Goal: Task Accomplishment & Management: Manage account settings

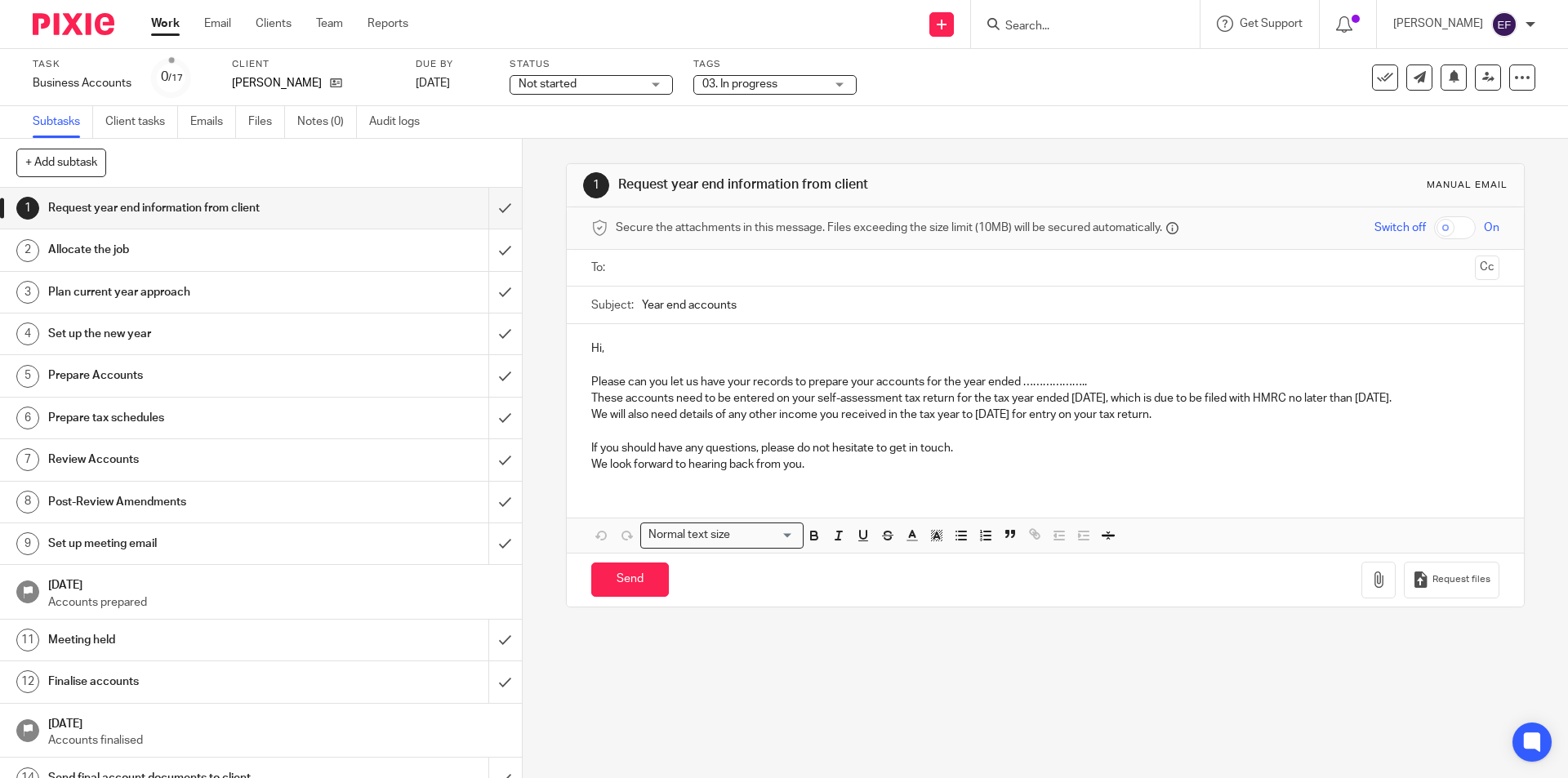
click at [797, 74] on div "Tags 03. In progress 01. Requested info 02. Records received 03. In progress 04…" at bounding box center [776, 77] width 164 height 40
click at [812, 84] on span "03. In progress" at bounding box center [763, 85] width 122 height 17
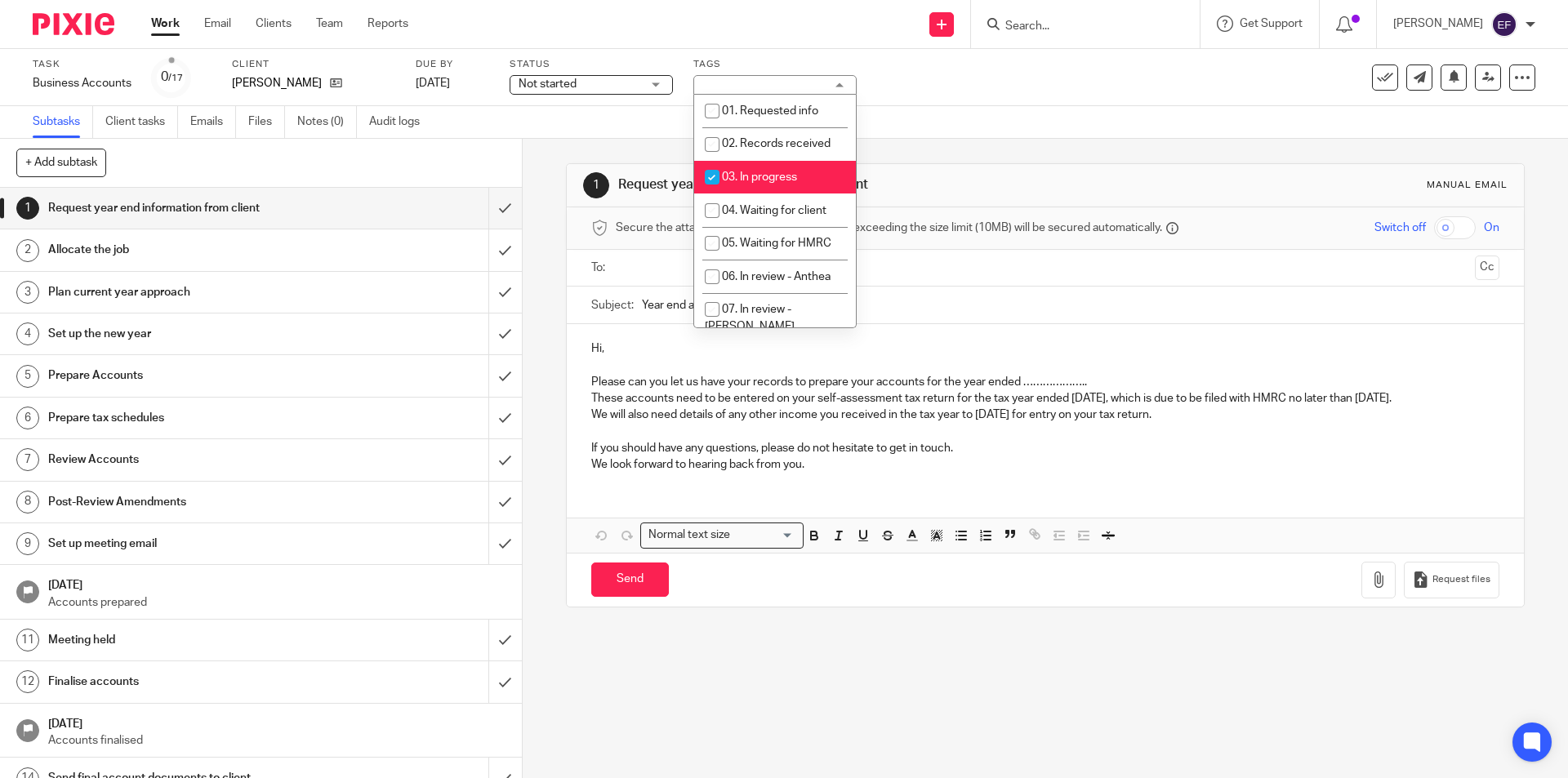
drag, startPoint x: 793, startPoint y: 176, endPoint x: 796, endPoint y: 204, distance: 28.2
click at [793, 177] on span "03. In progress" at bounding box center [760, 177] width 75 height 11
checkbox input "false"
click at [796, 206] on span "04. Waiting for client" at bounding box center [775, 211] width 105 height 11
checkbox input "true"
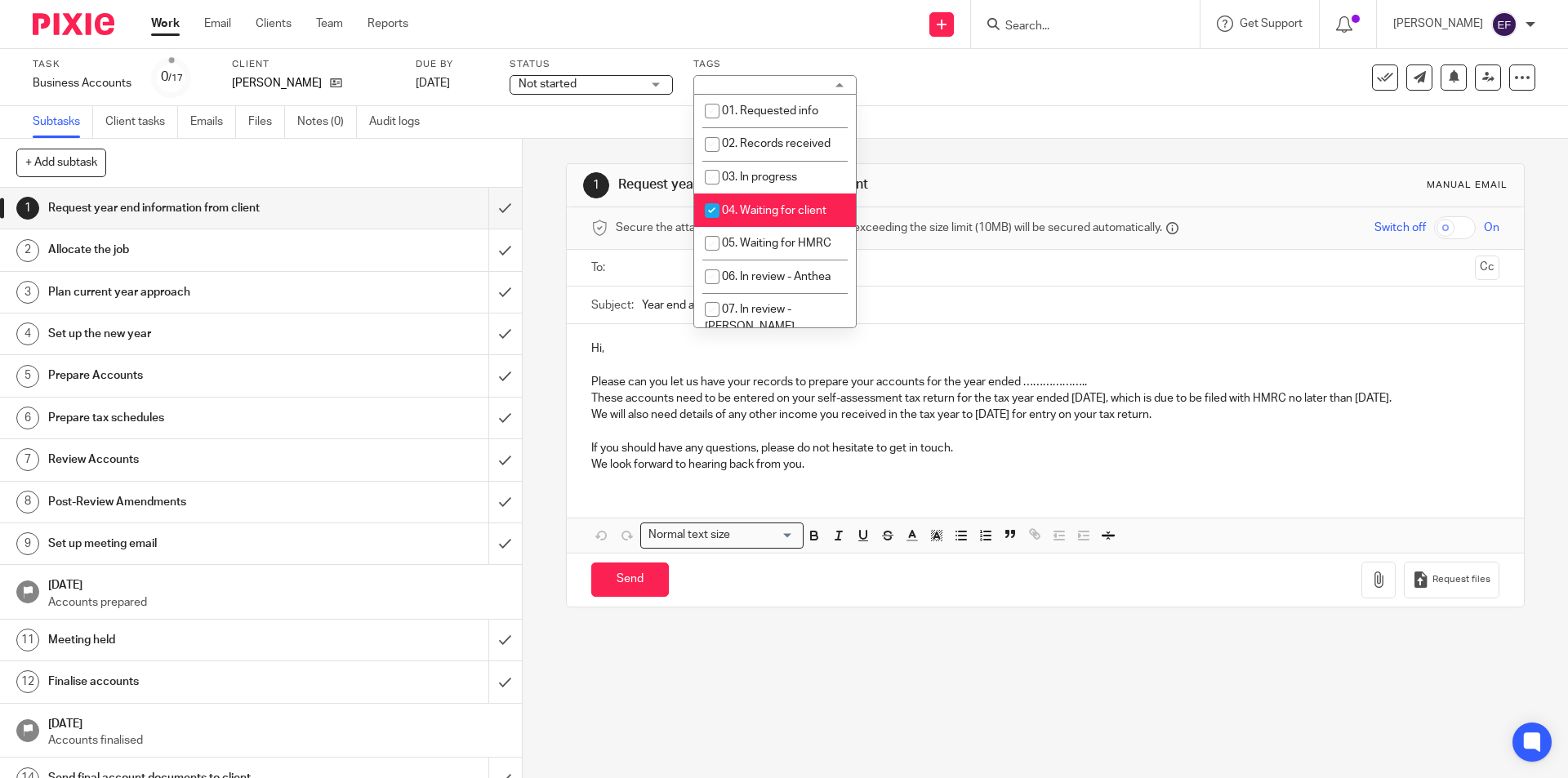
click at [937, 167] on div "1 Request year end information from client Manual email" at bounding box center [1044, 185] width 956 height 43
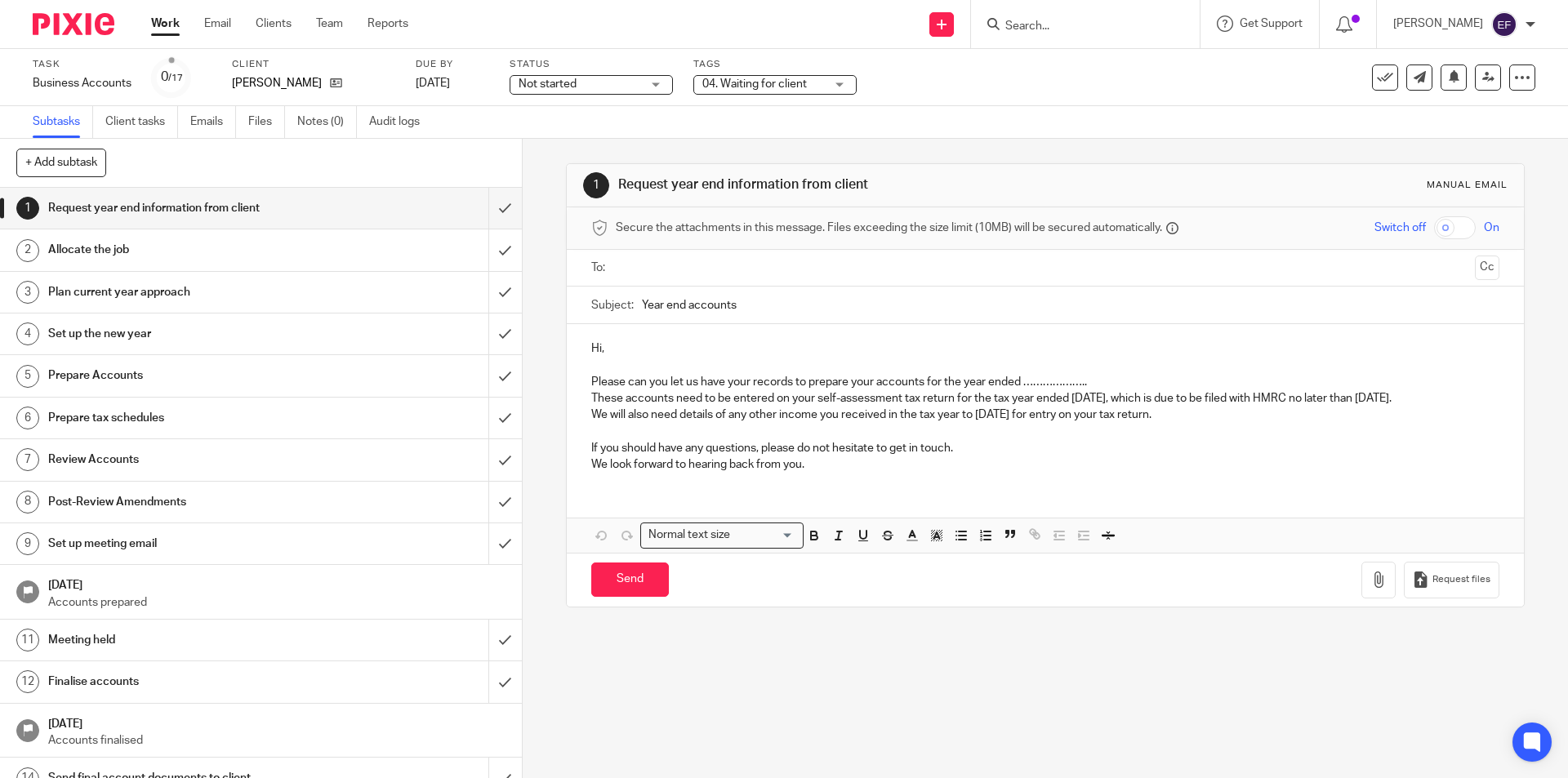
click at [146, 23] on div "Work Email Clients Team Reports Work Email Clients Team Reports Settings" at bounding box center [283, 24] width 298 height 48
click at [185, 22] on ul "Work Email Clients Team Reports" at bounding box center [292, 24] width 282 height 17
click at [167, 29] on link "Work" at bounding box center [165, 24] width 29 height 17
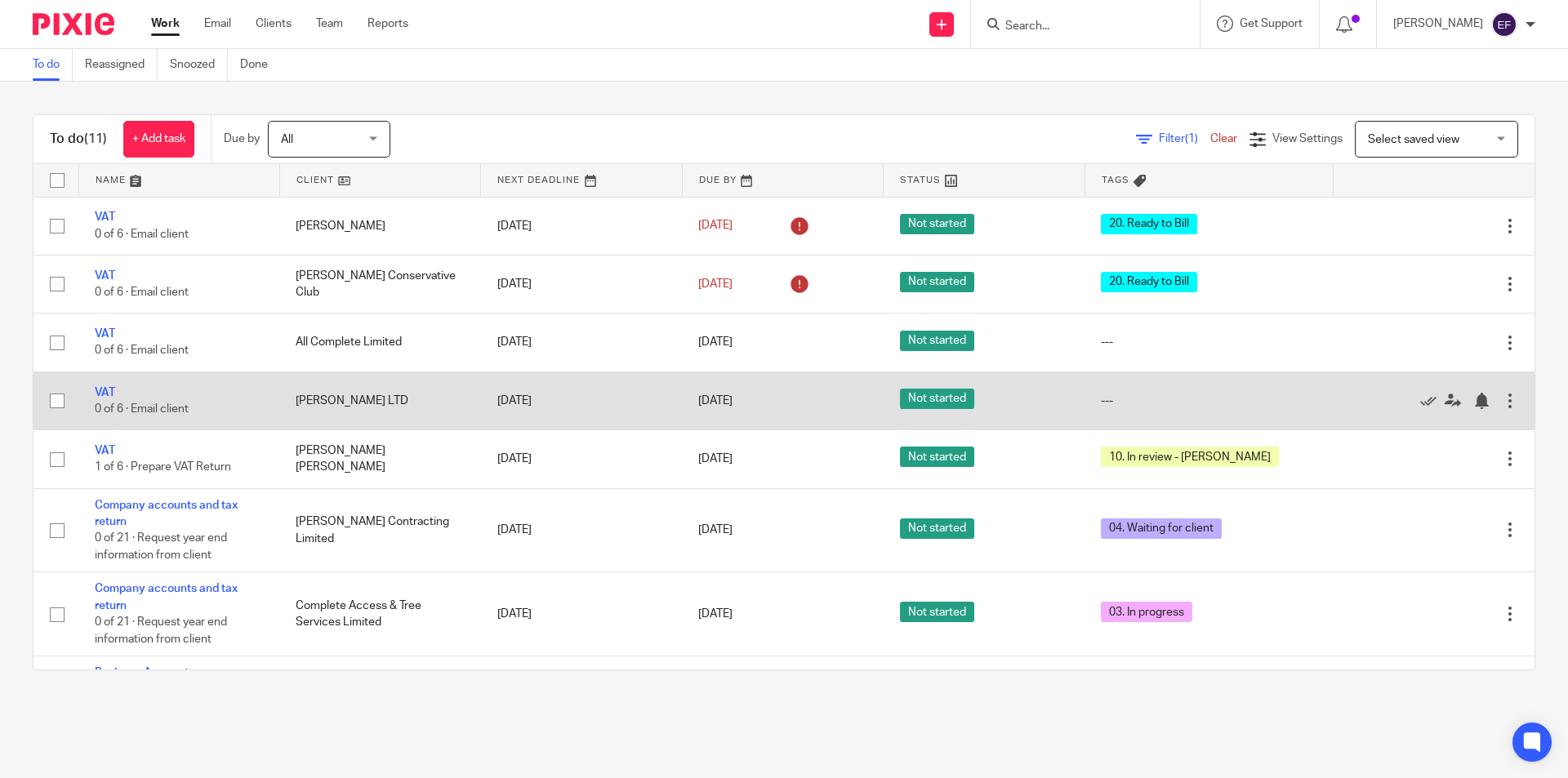
scroll to position [82, 0]
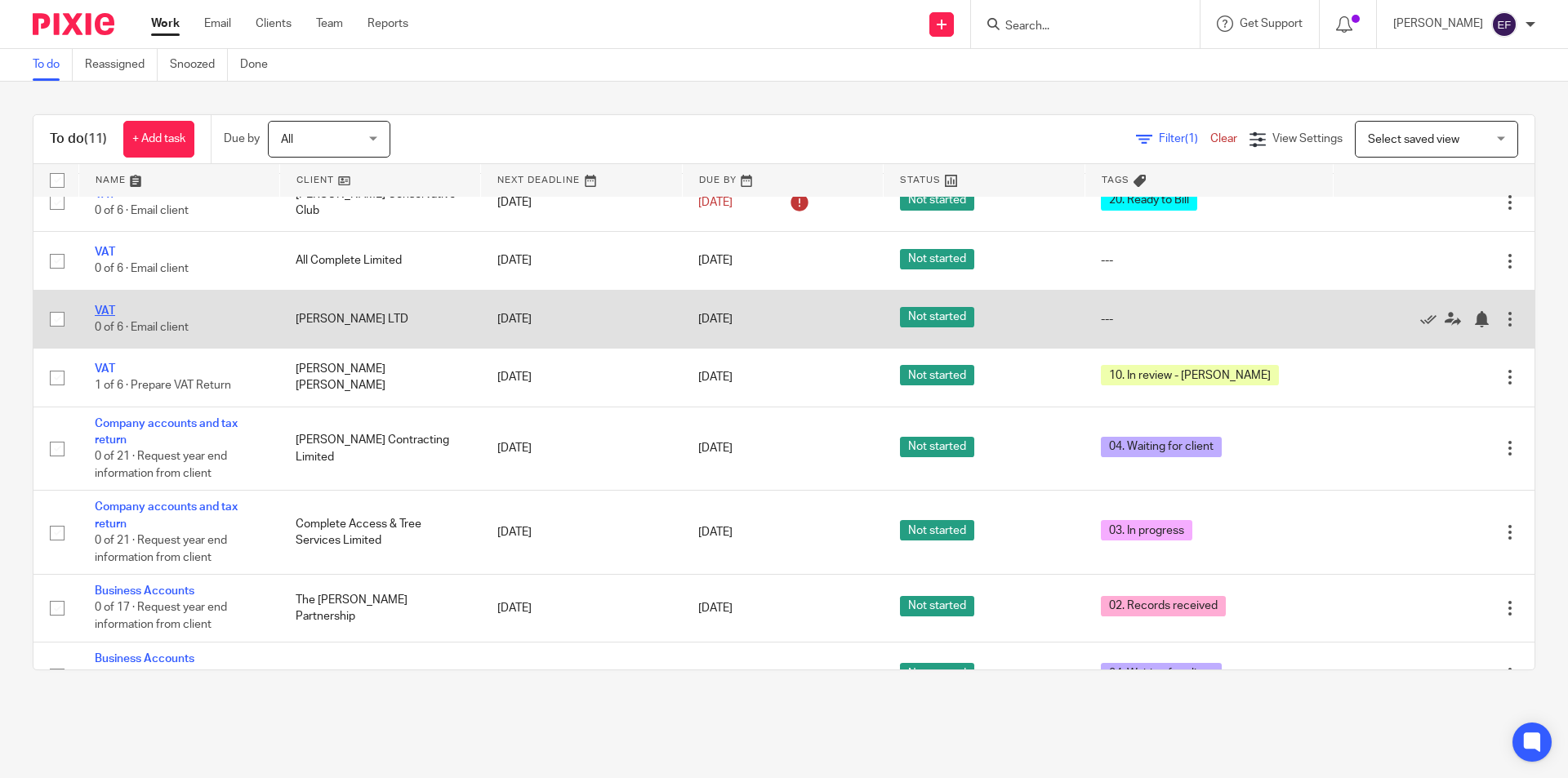
click at [106, 312] on link "VAT" at bounding box center [105, 311] width 20 height 11
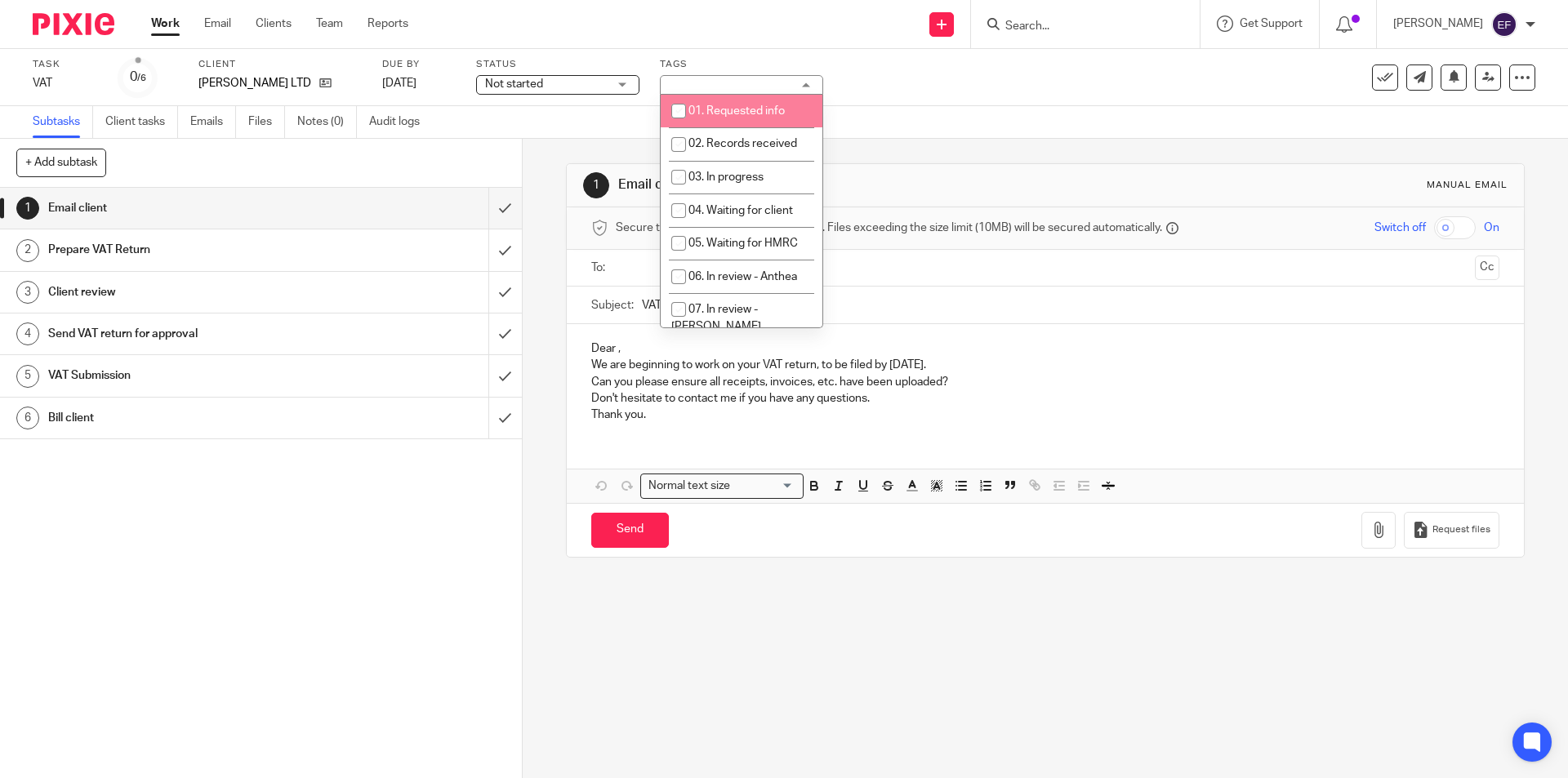
click at [732, 110] on span "01. Requested info" at bounding box center [736, 111] width 97 height 11
checkbox input "true"
click at [164, 27] on link "Work" at bounding box center [165, 24] width 29 height 17
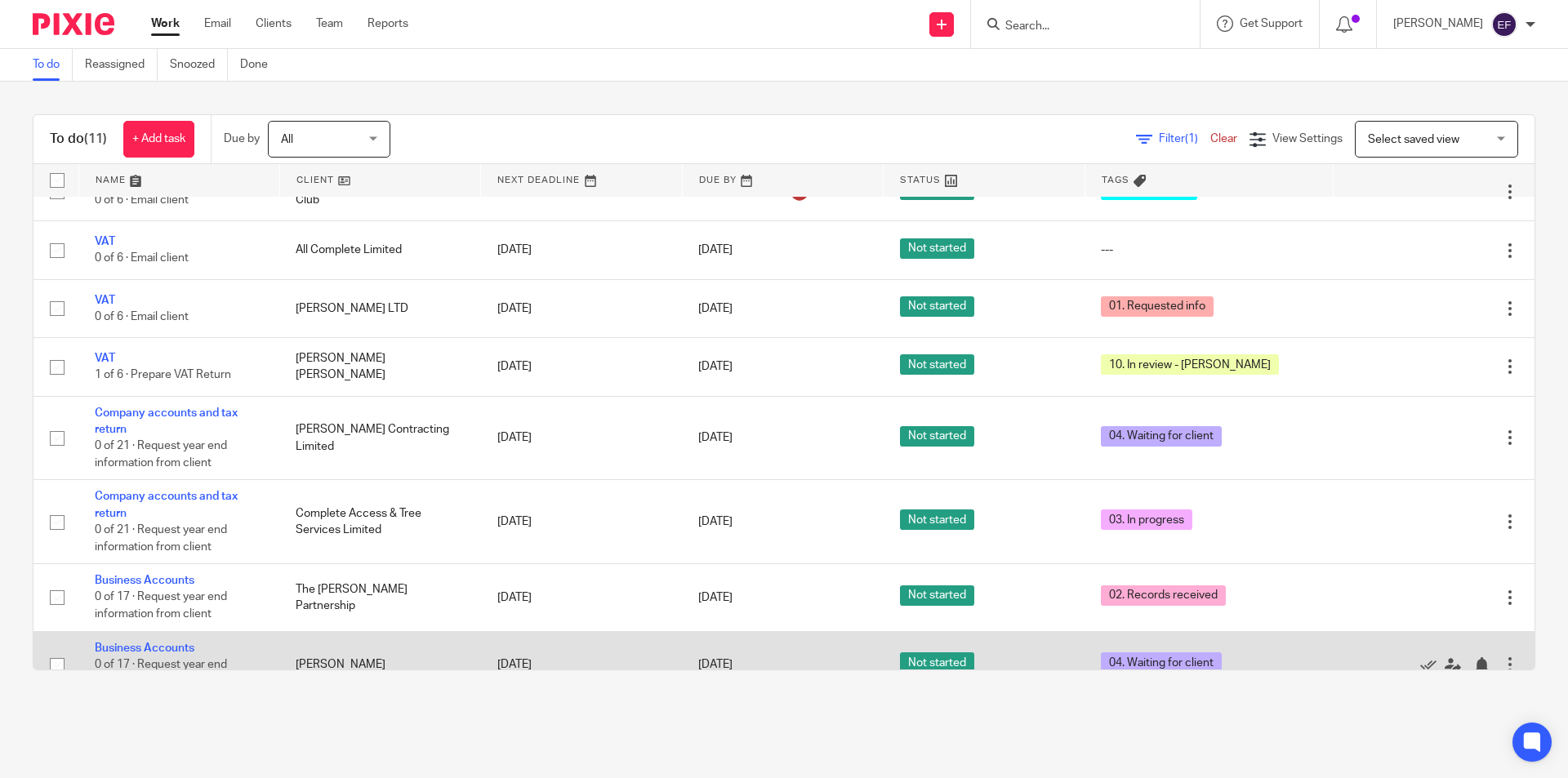
scroll to position [256, 0]
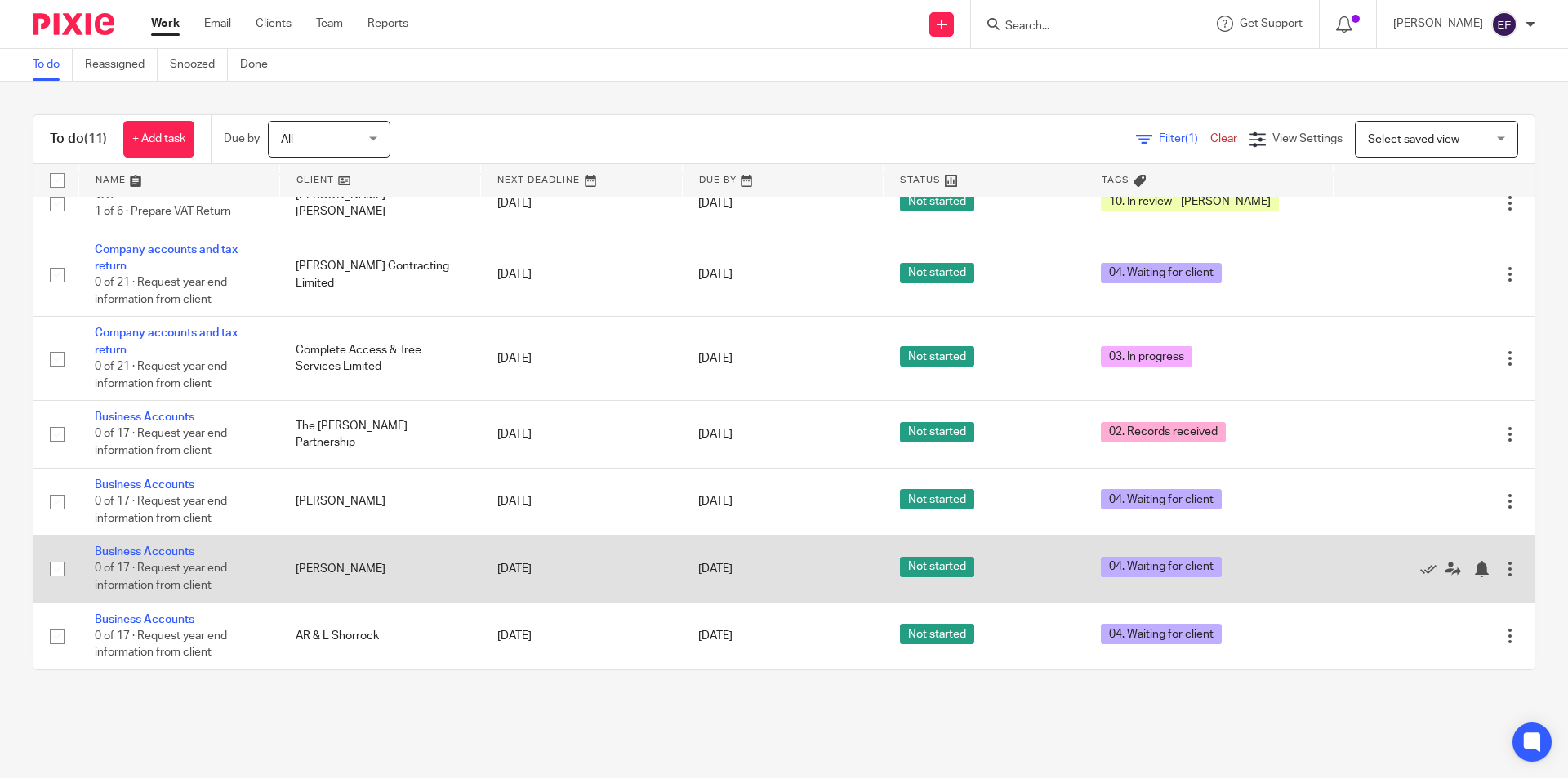
drag, startPoint x: 276, startPoint y: 573, endPoint x: 401, endPoint y: 575, distance: 125.0
click at [401, 575] on tr "Business Accounts 0 of 17 · Request year end information from client [PERSON_NA…" at bounding box center [784, 568] width 1502 height 67
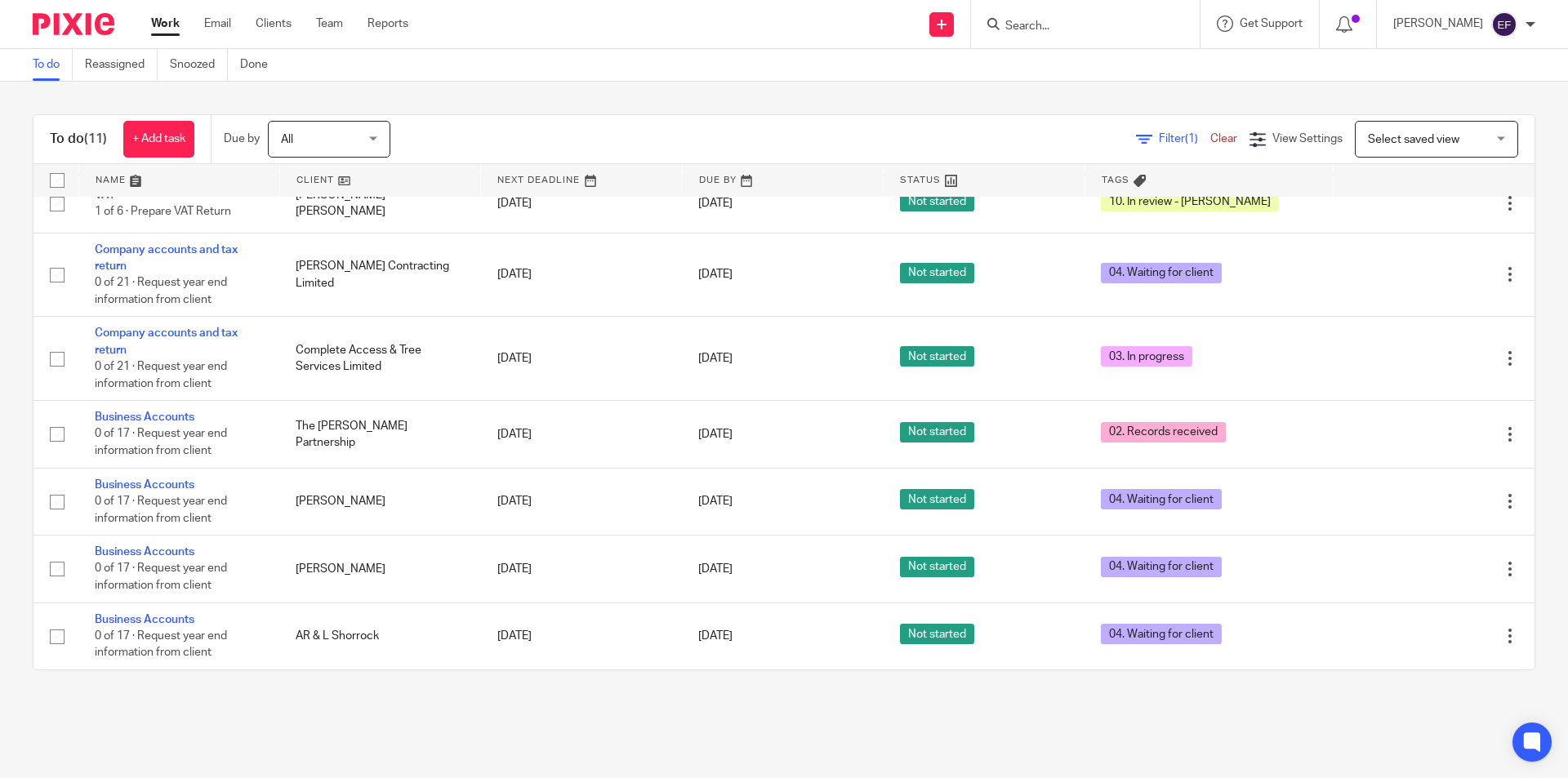
click at [431, 692] on div "To do (11) + Add task Due by All All [DATE] [DATE] This week Next week This mon…" at bounding box center [784, 393] width 1568 height 622
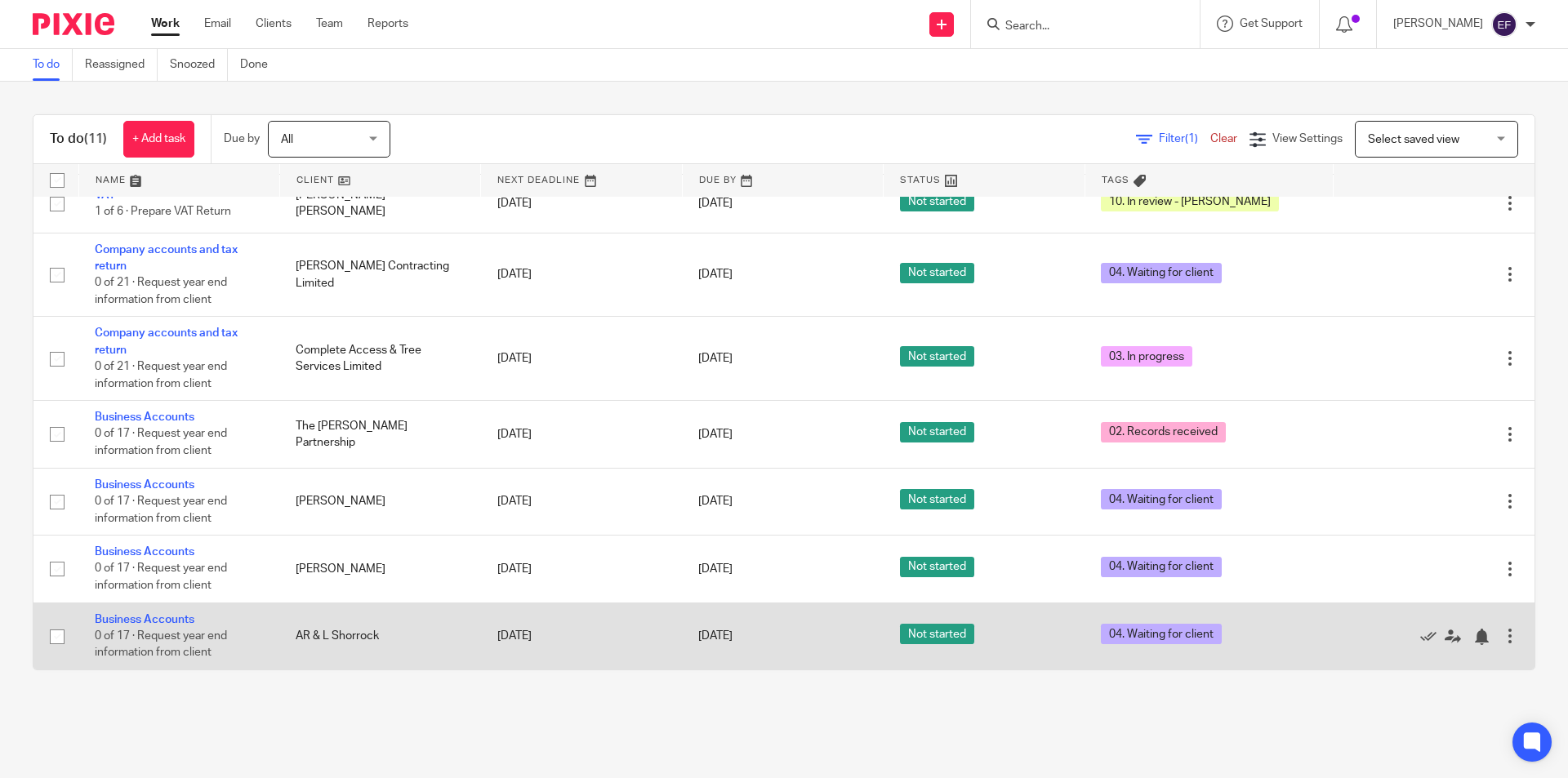
drag, startPoint x: 283, startPoint y: 498, endPoint x: 408, endPoint y: 668, distance: 211.0
click at [408, 668] on tbody "No client selected No client selected 1810 Cutlery Limited 184 Capital Ltd [STR…" at bounding box center [784, 305] width 1502 height 728
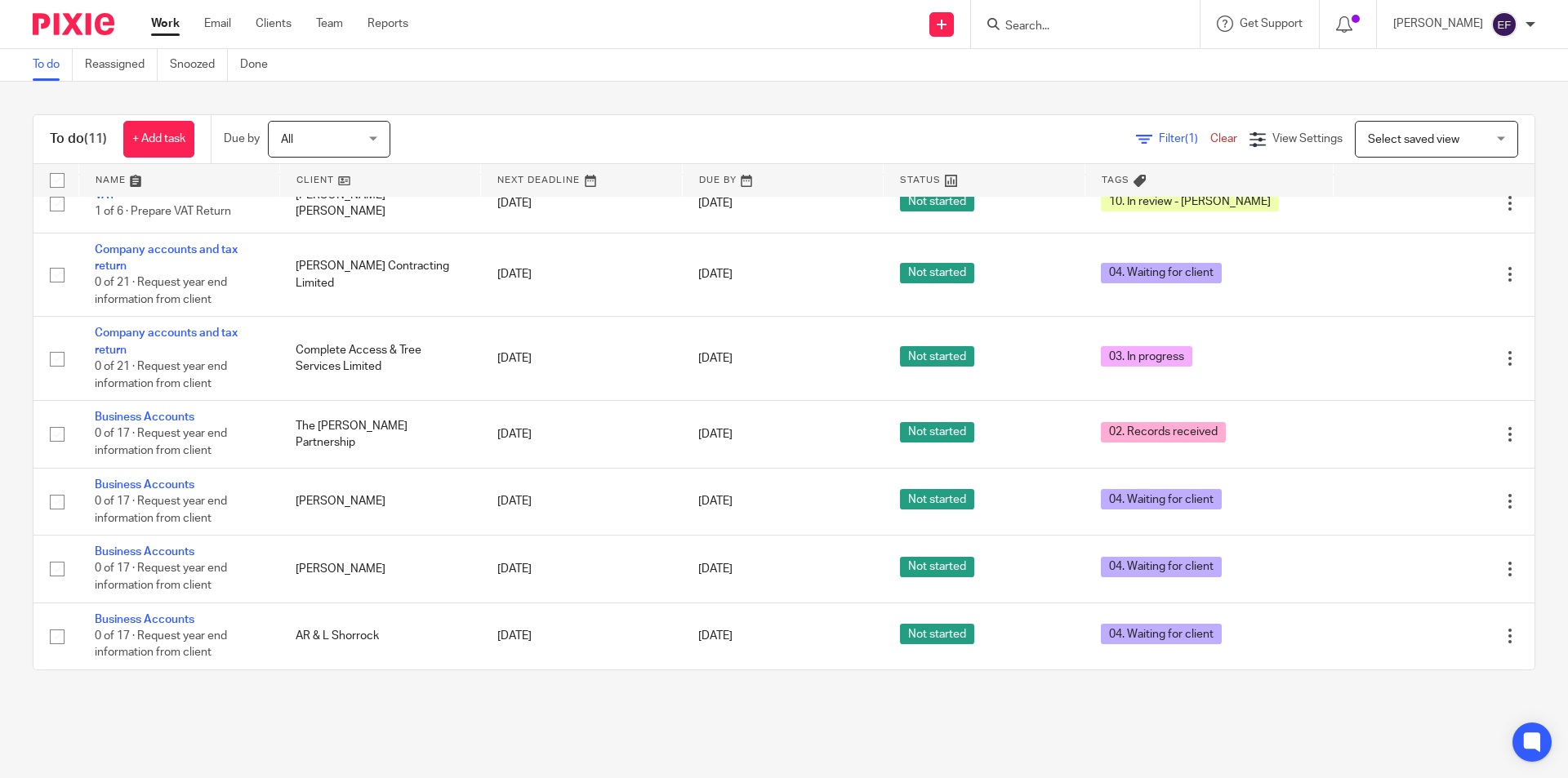
click at [411, 683] on div "To do (11) + Add task Due by All All Today Tomorrow This week Next week This mo…" at bounding box center [784, 393] width 1568 height 622
